Goal: Complete application form

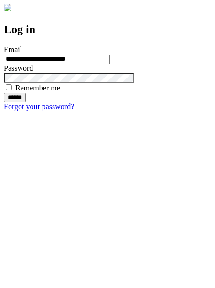
type input "**********"
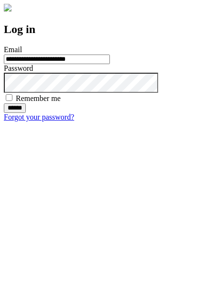
click at [26, 113] on input "******" at bounding box center [15, 108] width 22 height 10
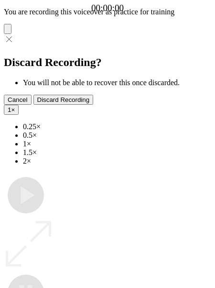
type input "**********"
